Goal: Task Accomplishment & Management: Use online tool/utility

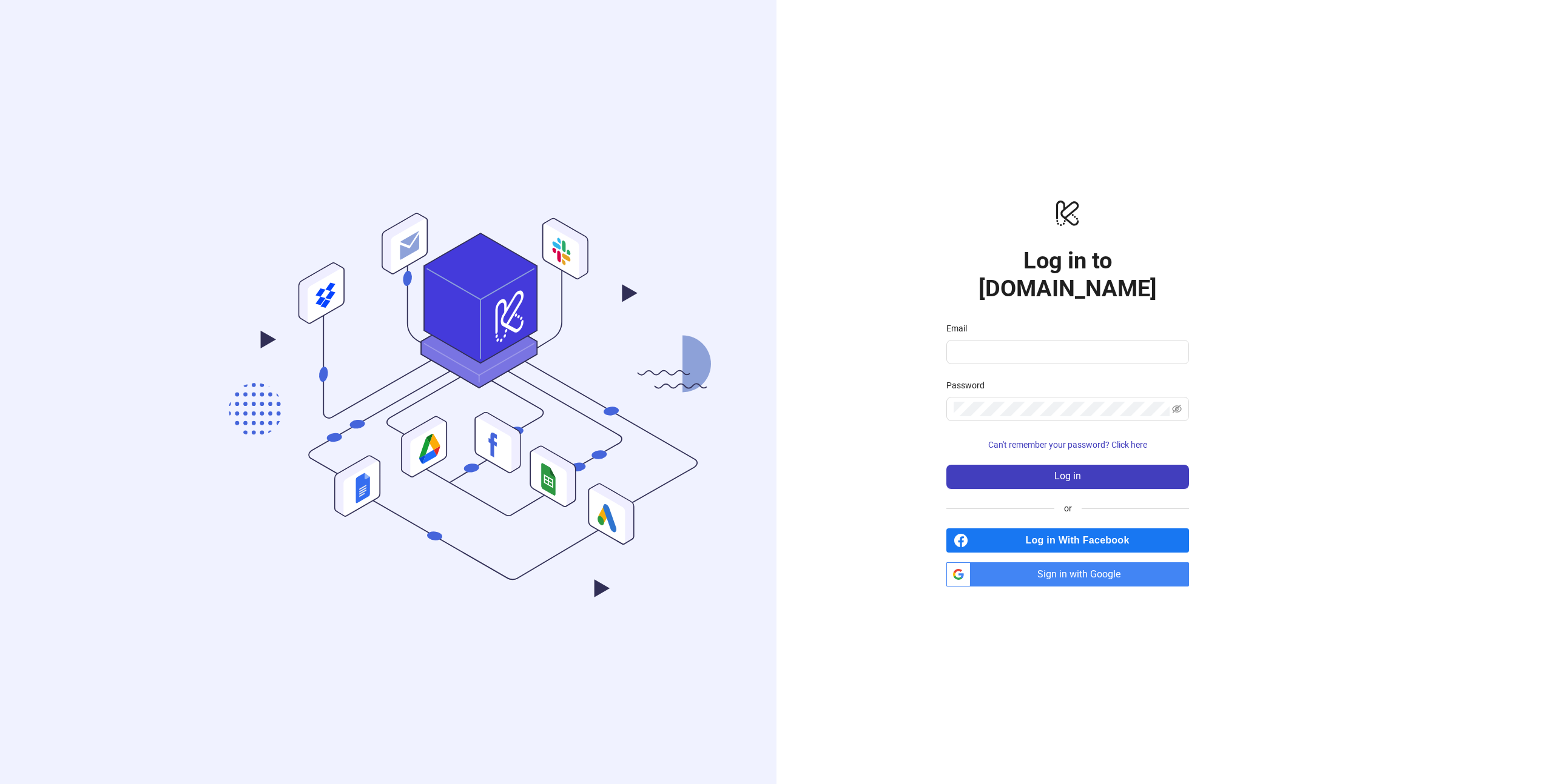
click at [1078, 562] on span "Sign in with Google" at bounding box center [1082, 574] width 214 height 25
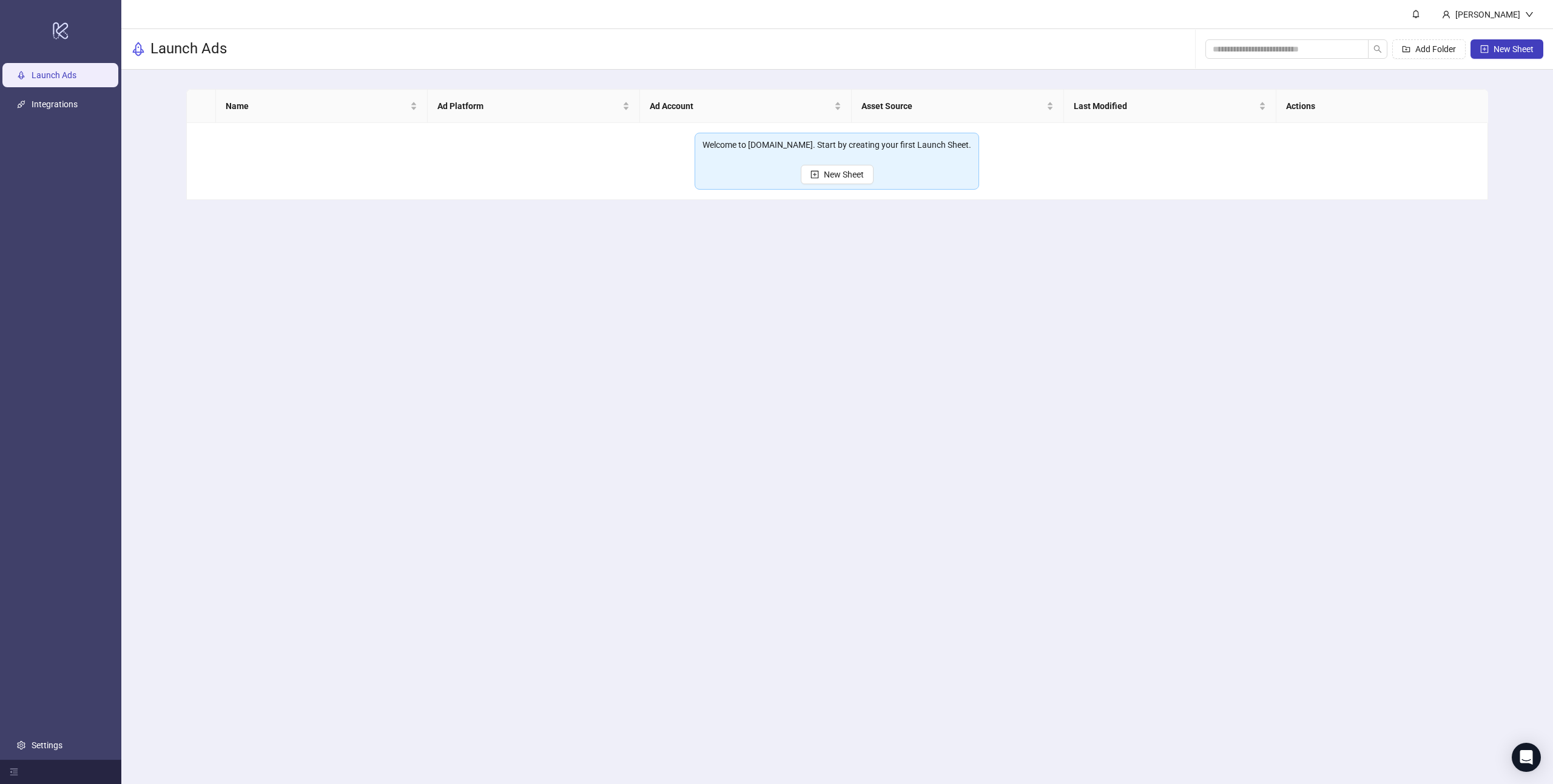
click at [916, 416] on main "Carmen Oceguera Launch Ads Add Folder New Sheet Name Ad Platform Ad Account Ass…" at bounding box center [837, 392] width 1431 height 784
click at [841, 175] on span "New Sheet" at bounding box center [843, 175] width 40 height 10
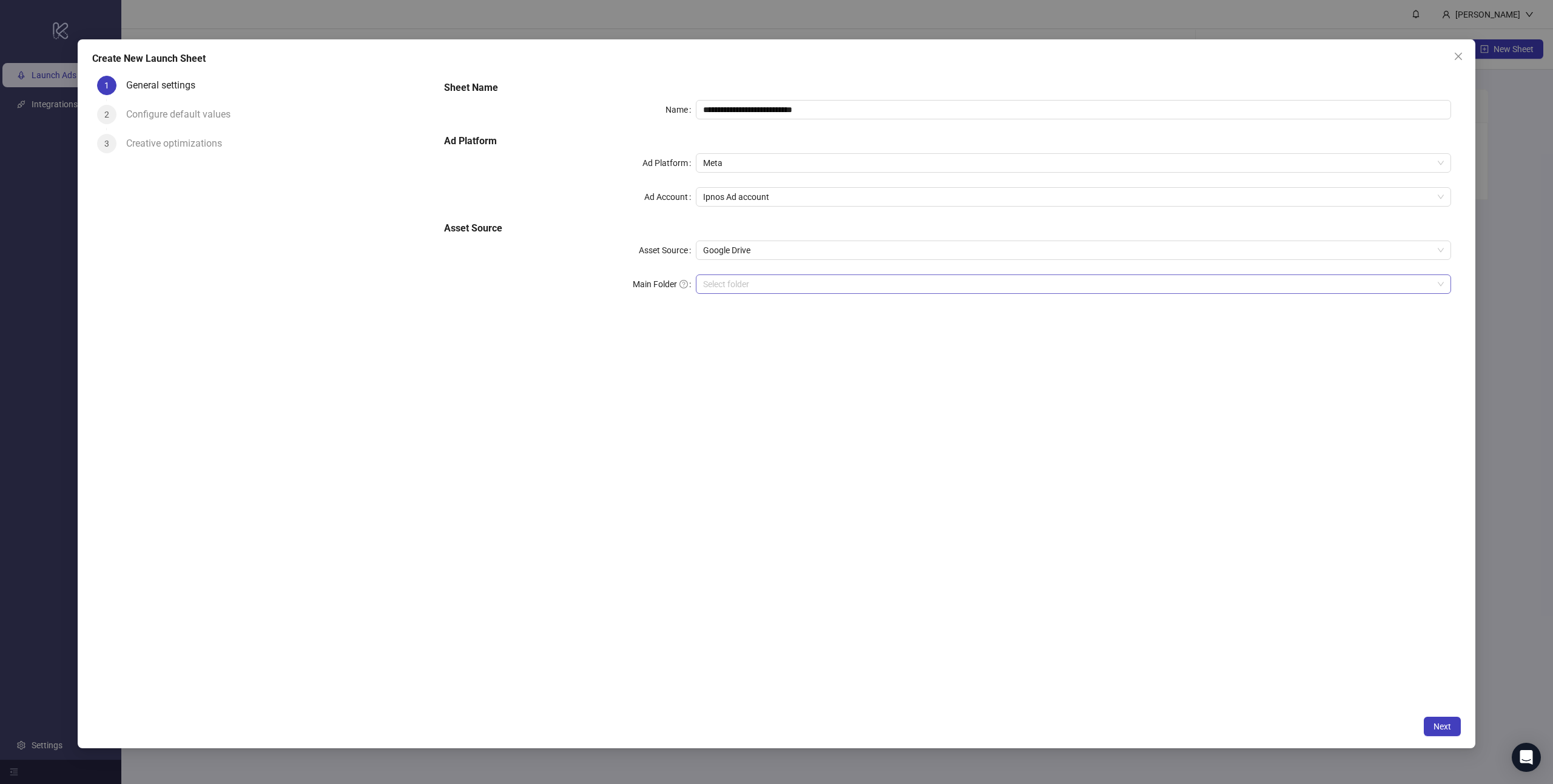
click at [742, 285] on input "Main Folder" at bounding box center [1067, 284] width 730 height 18
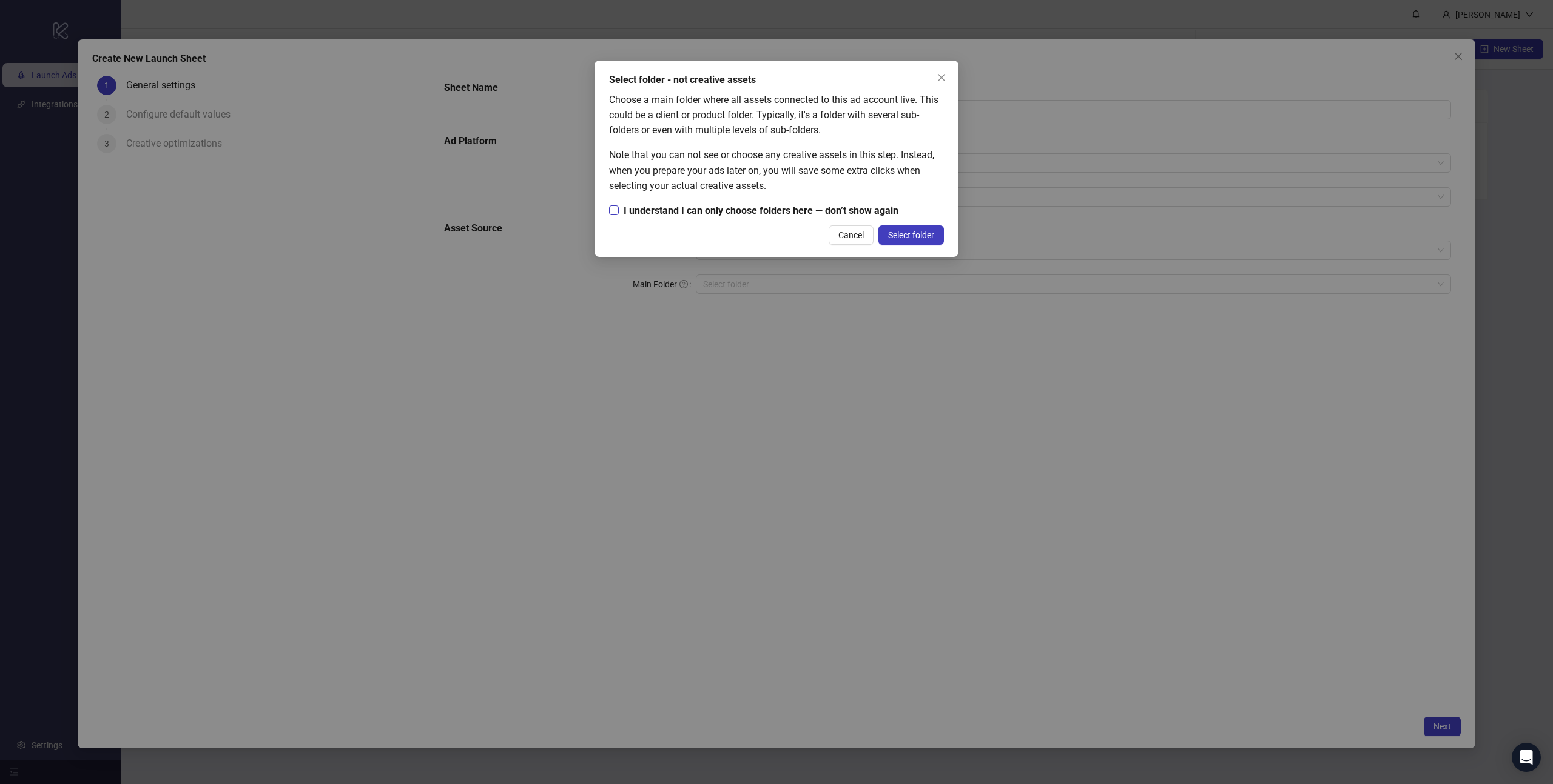
click at [729, 209] on span "I understand I can only choose folders here — don’t show again" at bounding box center [761, 210] width 285 height 15
click at [910, 228] on button "Select folder" at bounding box center [911, 235] width 65 height 19
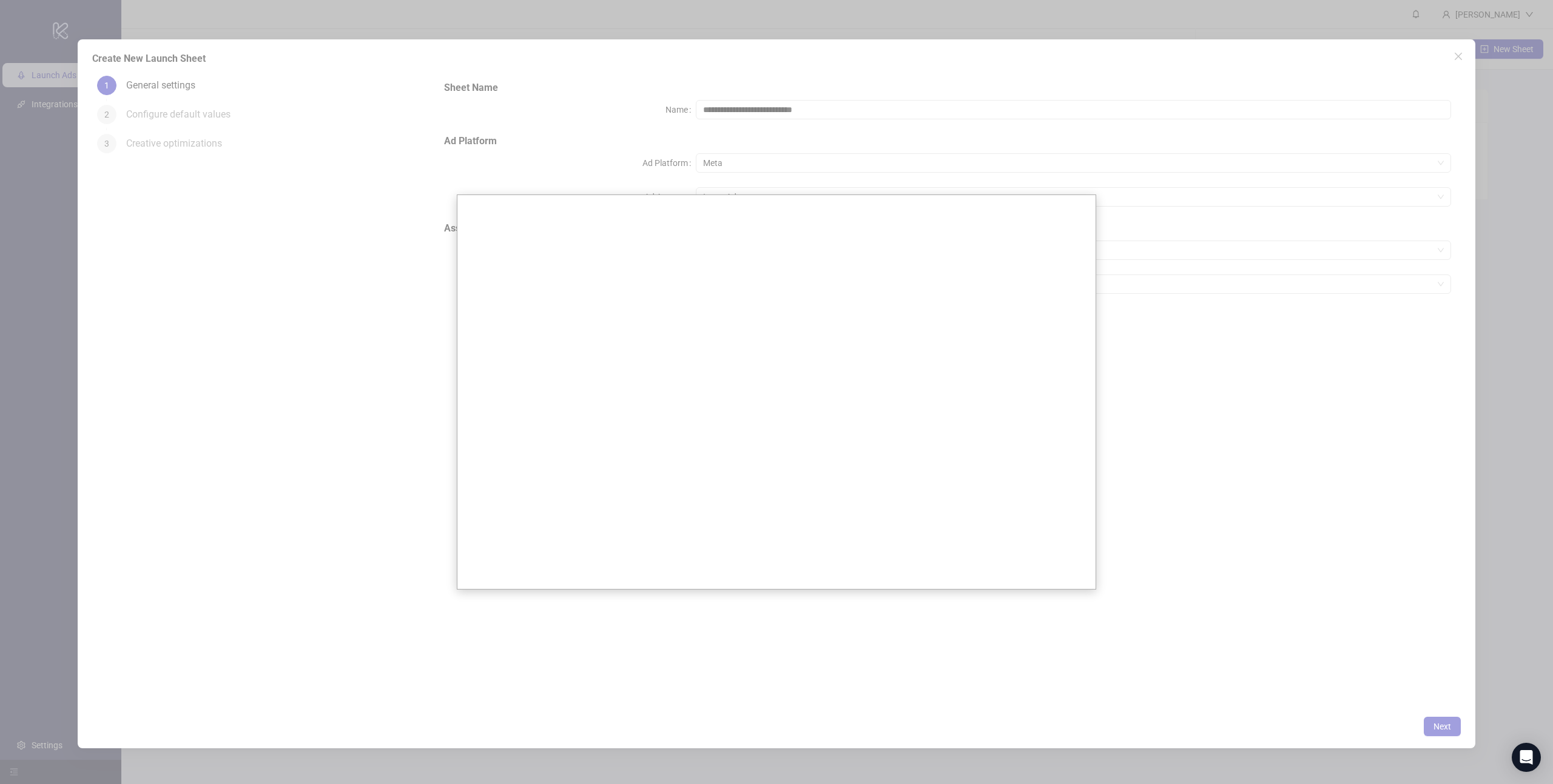
click at [1215, 408] on div at bounding box center [776, 392] width 1553 height 784
click at [1129, 390] on div at bounding box center [776, 392] width 1553 height 784
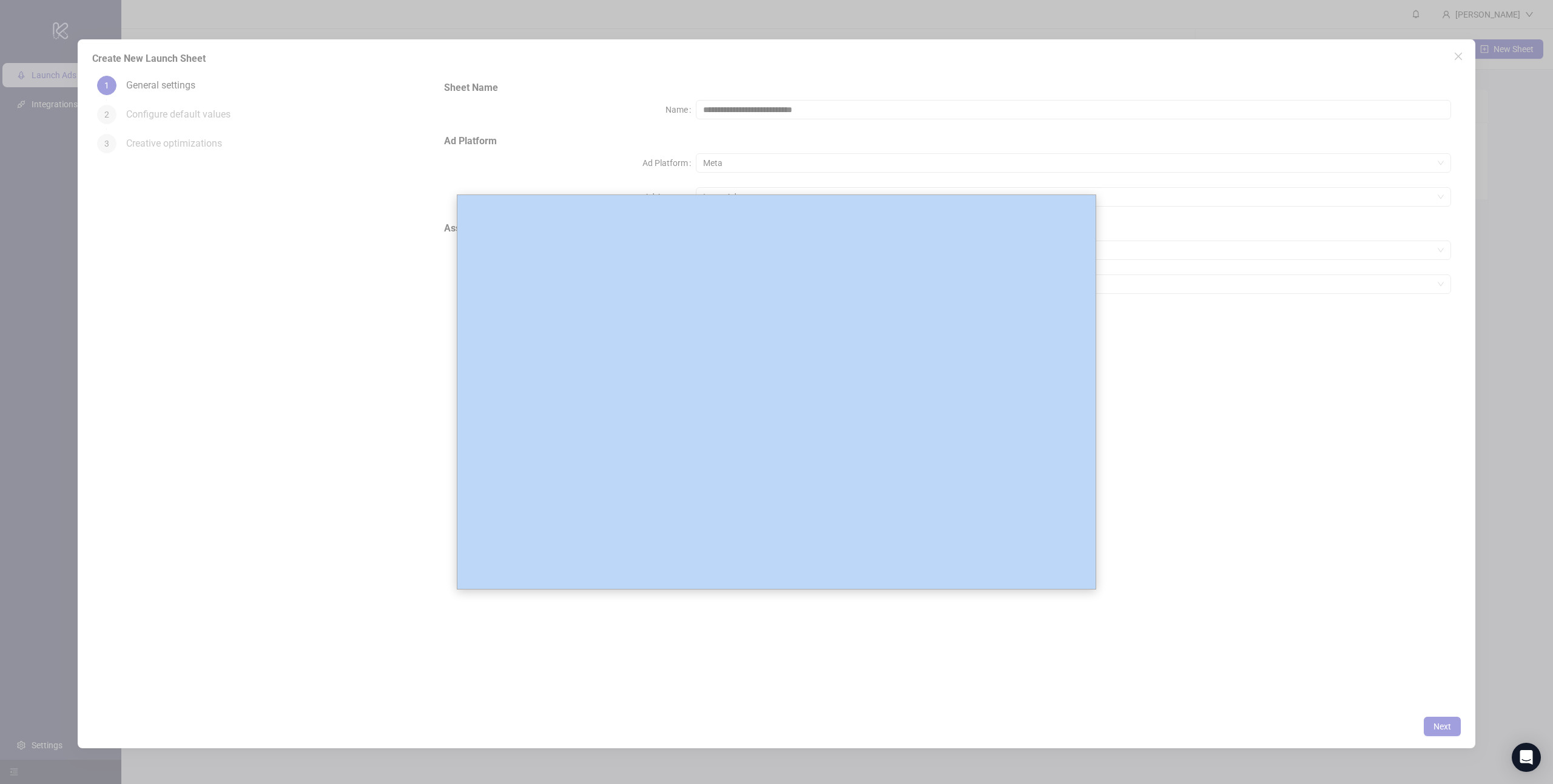
click at [1129, 390] on div at bounding box center [776, 392] width 1553 height 784
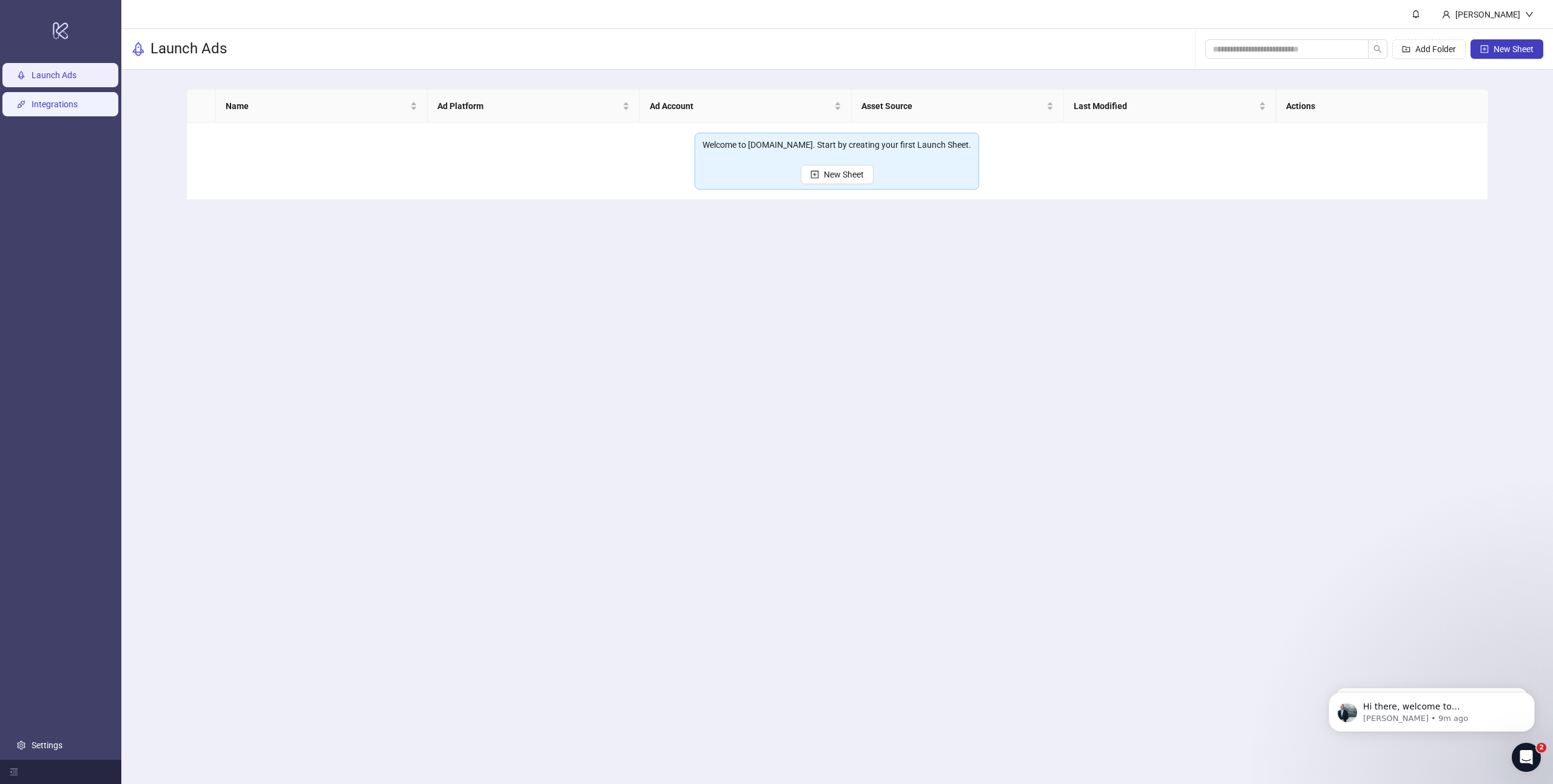
click at [36, 99] on link "Integrations" at bounding box center [55, 104] width 46 height 10
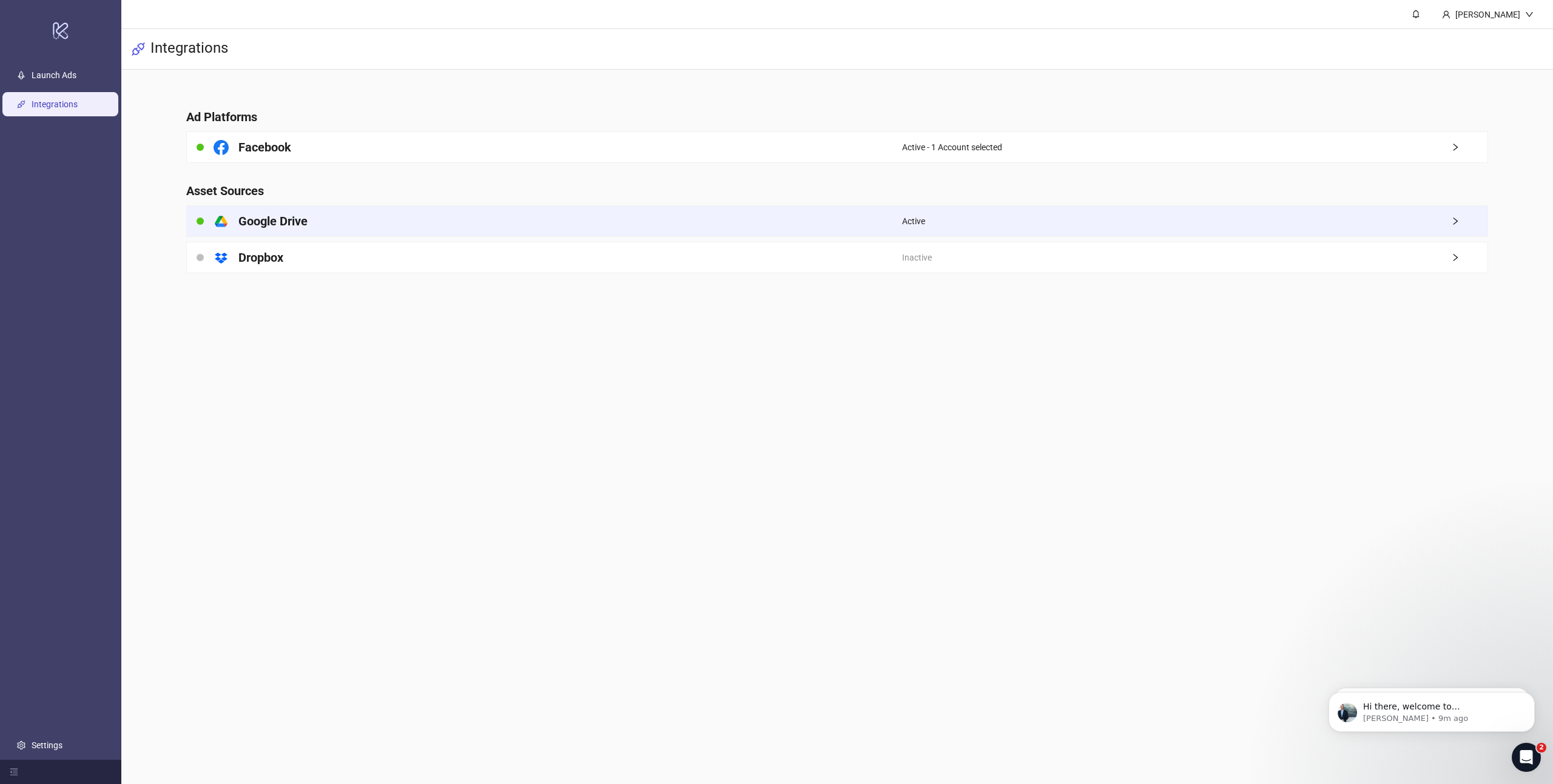
click at [371, 214] on div "platform/google_drive Google Drive" at bounding box center [544, 221] width 715 height 30
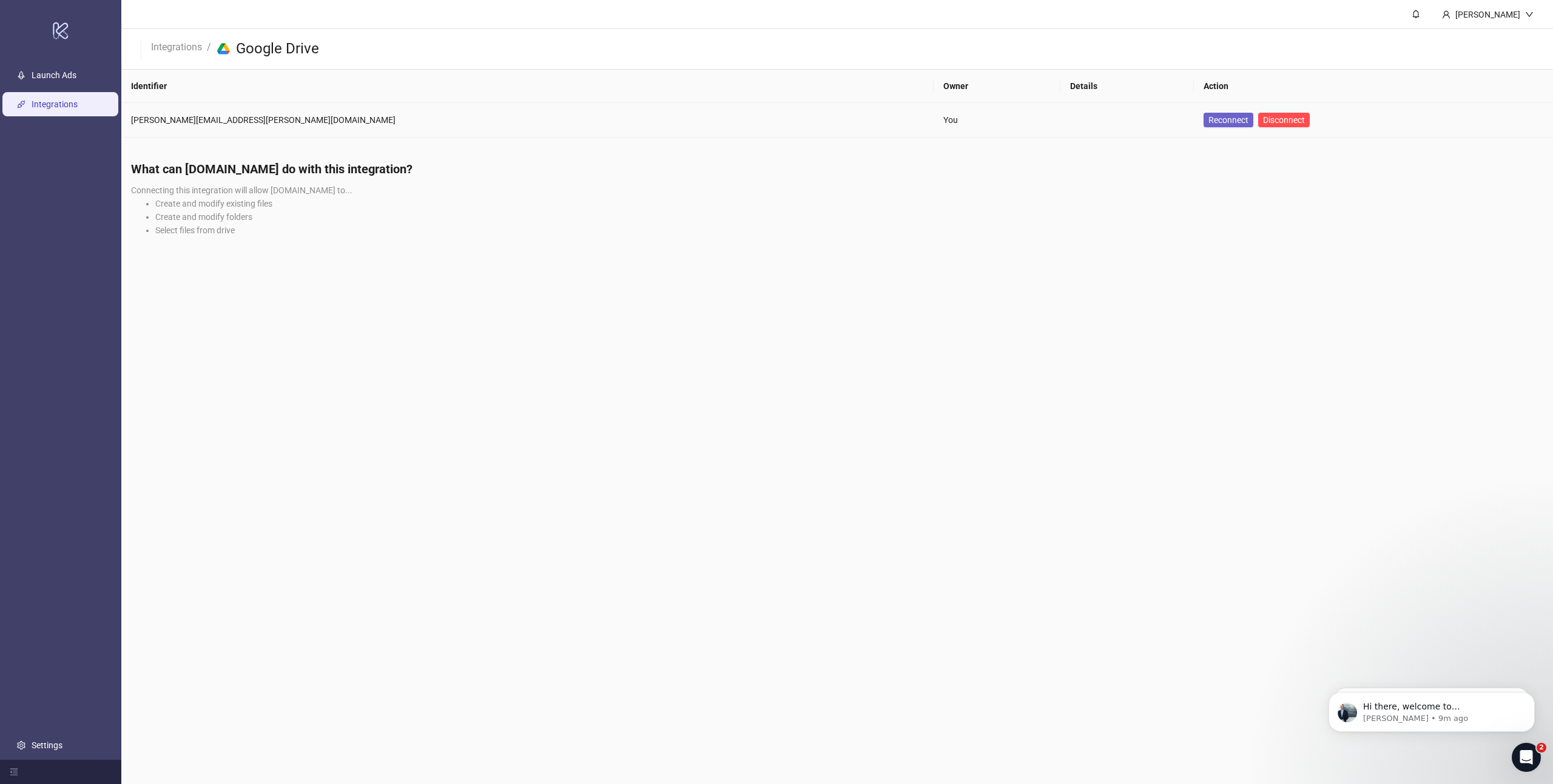
click at [1208, 120] on span "Reconnect" at bounding box center [1228, 120] width 40 height 10
click at [52, 80] on link "Launch Ads" at bounding box center [54, 75] width 45 height 10
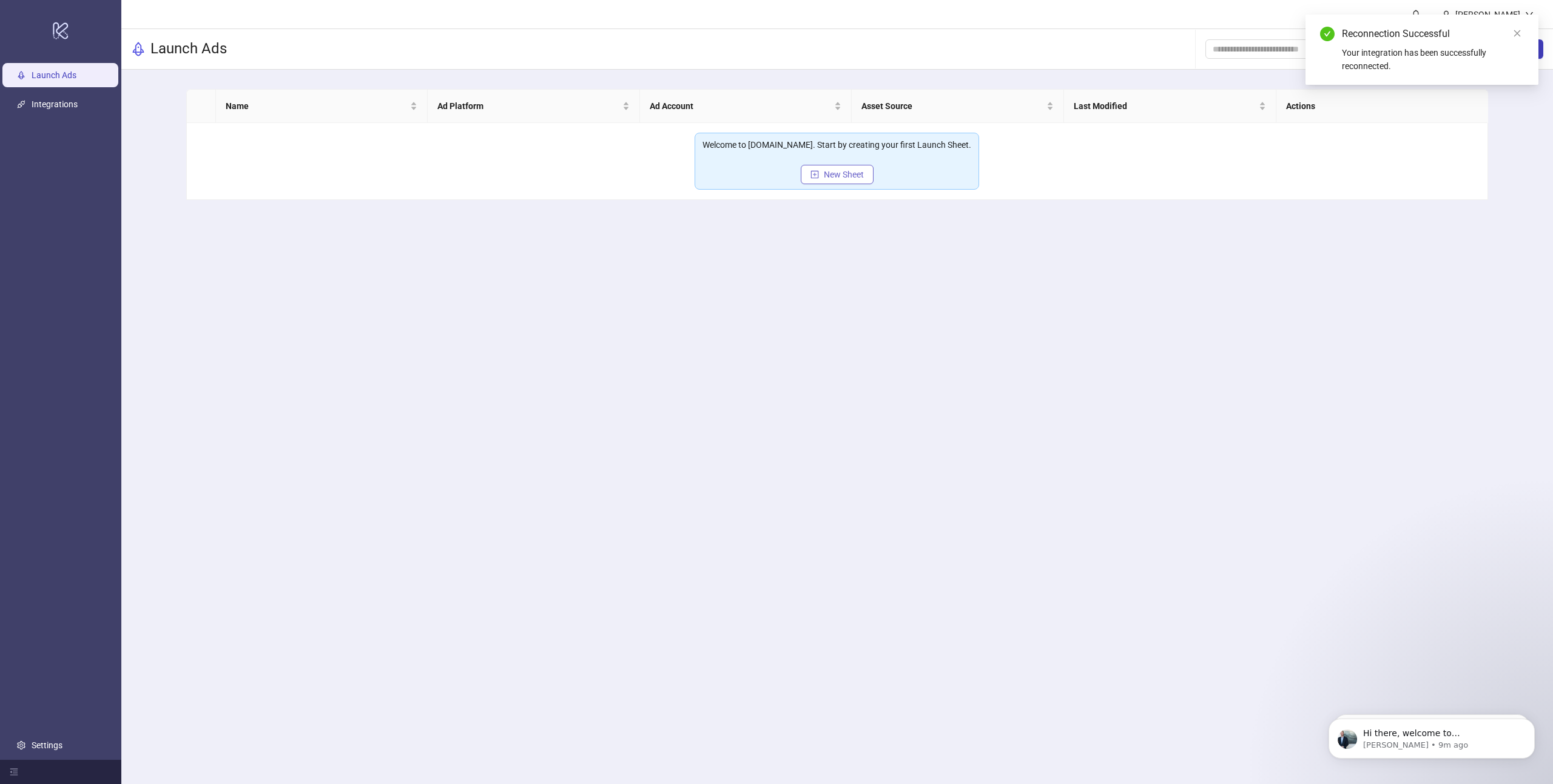
click at [832, 172] on span "New Sheet" at bounding box center [843, 175] width 40 height 10
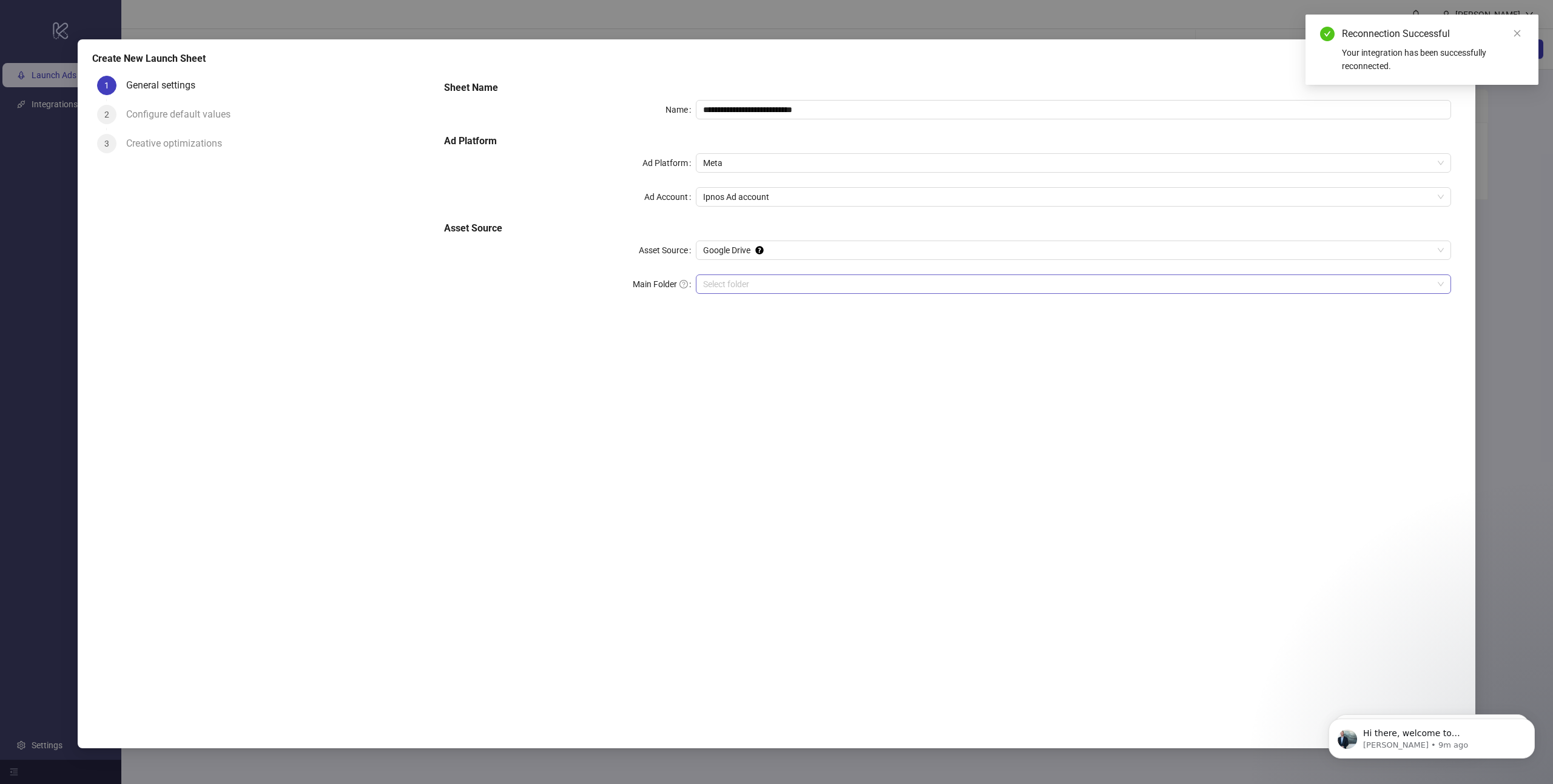
click at [726, 280] on input "Main Folder" at bounding box center [1067, 284] width 730 height 18
